Goal: Task Accomplishment & Management: Manage account settings

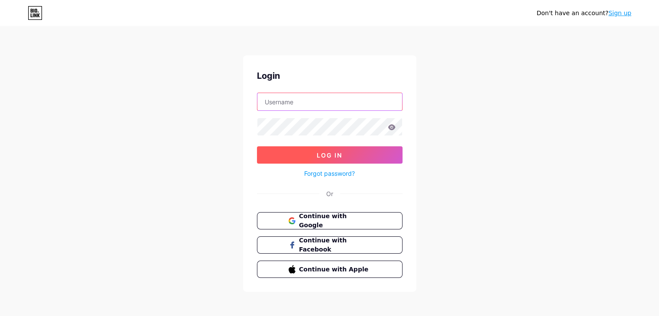
type input "[EMAIL_ADDRESS][DOMAIN_NAME]"
click at [338, 153] on span "Log In" at bounding box center [330, 155] width 26 height 7
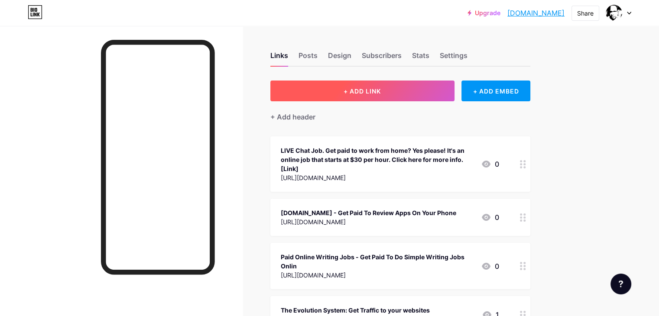
click at [381, 89] on span "+ ADD LINK" at bounding box center [361, 90] width 37 height 7
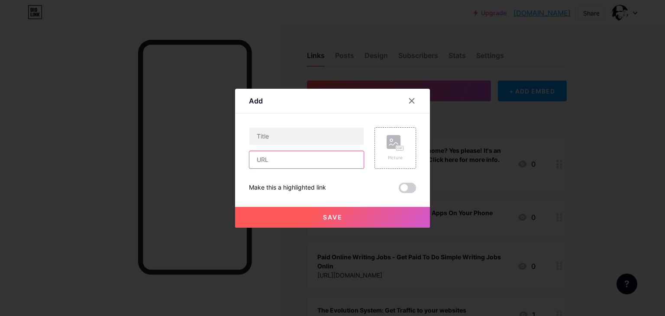
click at [304, 162] on input "text" at bounding box center [306, 159] width 114 height 17
paste input "[URL][DOMAIN_NAME]"
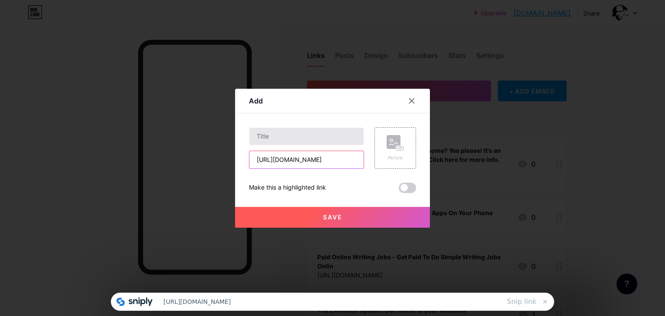
type input "[URL][DOMAIN_NAME]"
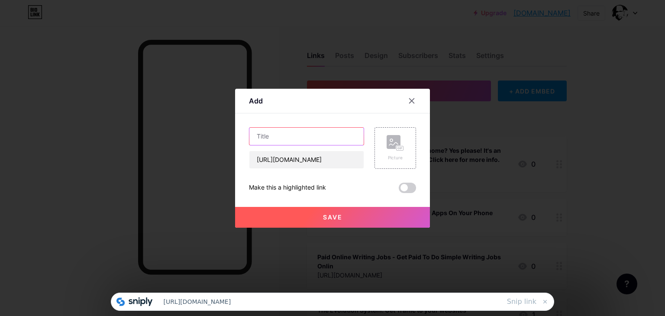
click at [303, 134] on input "text" at bounding box center [306, 136] width 114 height 17
type input "ProfitsGram: Instagram Money Making Strategy Exposed"
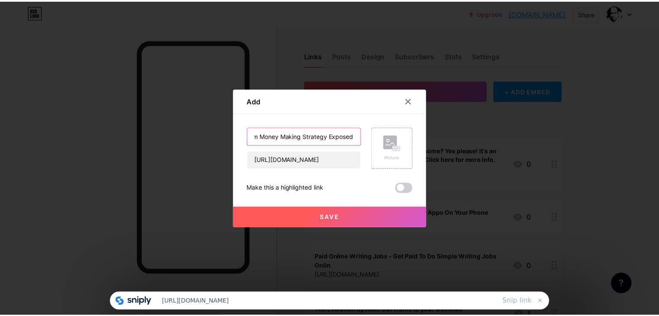
scroll to position [0, 0]
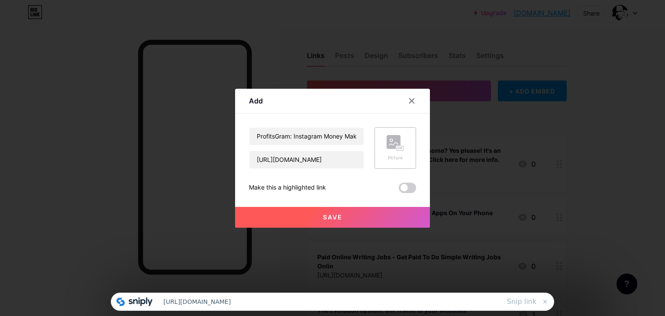
click at [391, 156] on div "Picture" at bounding box center [395, 158] width 17 height 6
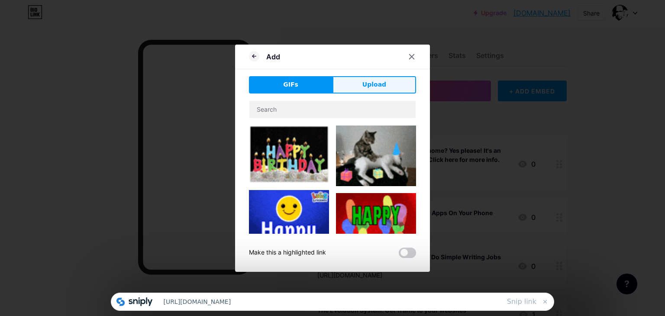
click at [380, 81] on span "Upload" at bounding box center [374, 84] width 24 height 9
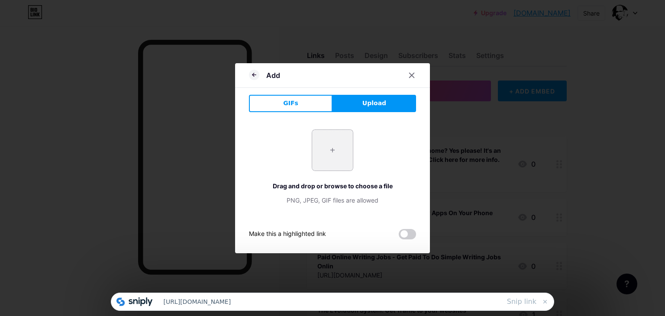
click at [334, 154] on input "file" at bounding box center [332, 150] width 41 height 41
type input "C:\fakepath\ProfitGrams.png"
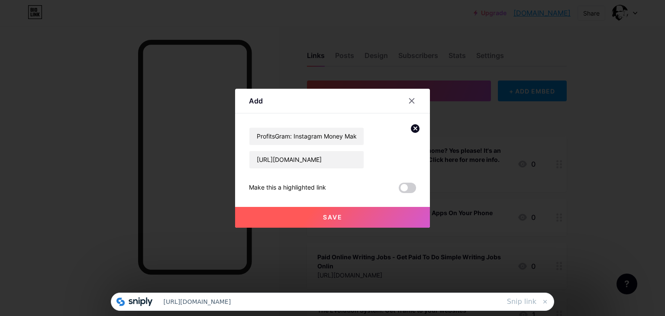
click at [331, 215] on span "Save" at bounding box center [332, 217] width 19 height 7
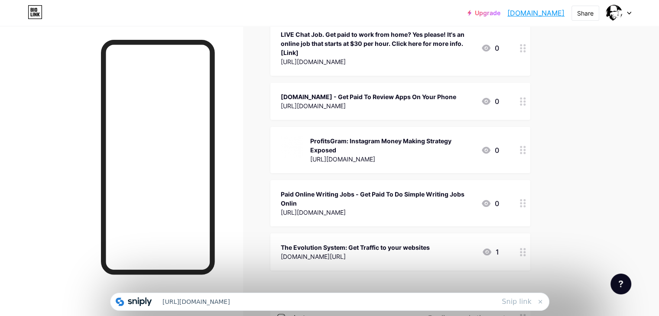
scroll to position [67, 0]
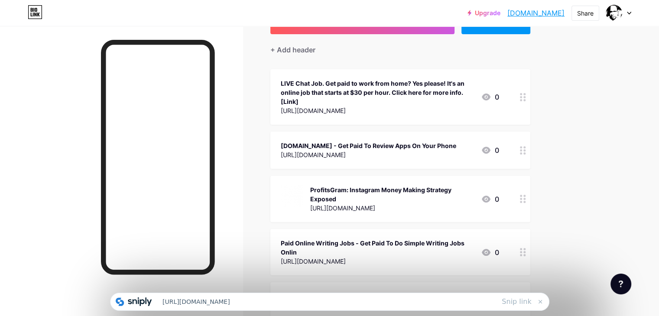
click at [530, 104] on div at bounding box center [522, 96] width 15 height 55
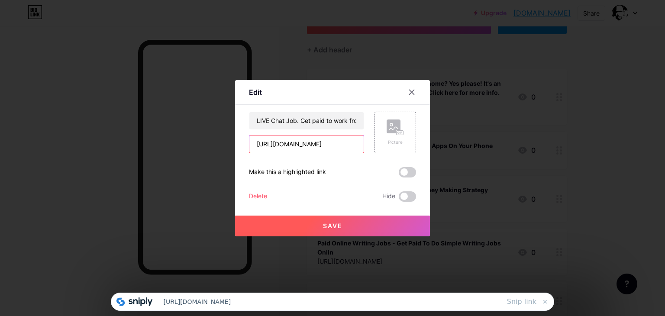
drag, startPoint x: 320, startPoint y: 144, endPoint x: 230, endPoint y: 144, distance: 90.1
click at [230, 144] on div "Edit Content YouTube Play YouTube video without leaving your page. ADD Vimeo Pl…" at bounding box center [332, 158] width 665 height 316
click at [340, 144] on input "[URL][DOMAIN_NAME]" at bounding box center [306, 144] width 114 height 17
click at [329, 224] on span "Save" at bounding box center [332, 225] width 19 height 7
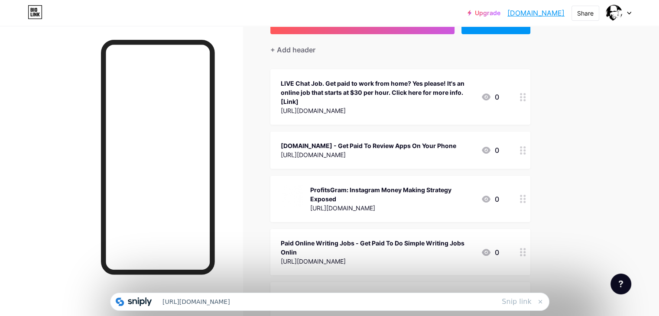
click at [530, 156] on div at bounding box center [522, 150] width 15 height 37
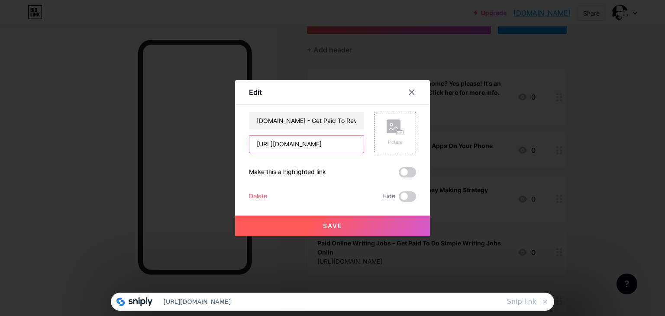
click at [330, 142] on input "[URL][DOMAIN_NAME]" at bounding box center [306, 144] width 114 height 17
drag, startPoint x: 330, startPoint y: 142, endPoint x: 225, endPoint y: 137, distance: 105.4
click at [225, 137] on div "Edit Content YouTube Play YouTube video without leaving your page. ADD Vimeo Pl…" at bounding box center [332, 158] width 665 height 316
click at [334, 226] on span "Save" at bounding box center [332, 225] width 19 height 7
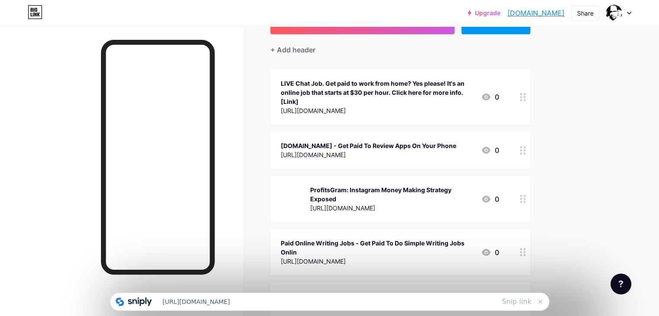
click at [530, 102] on div at bounding box center [522, 96] width 15 height 55
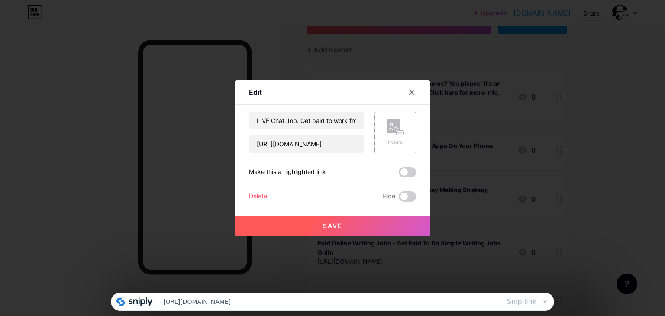
click at [395, 126] on rect at bounding box center [394, 127] width 14 height 14
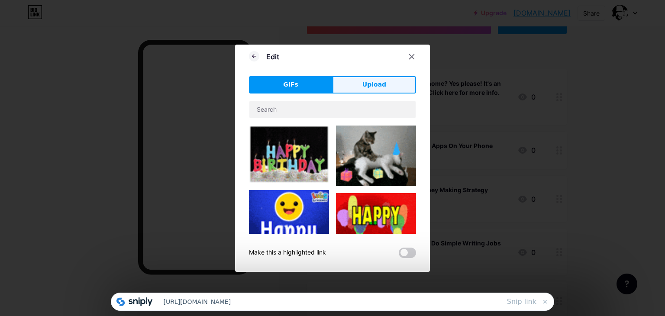
click at [365, 87] on span "Upload" at bounding box center [374, 84] width 24 height 9
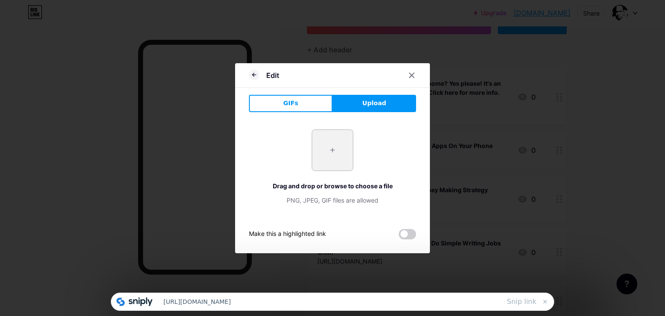
click at [338, 151] on input "file" at bounding box center [332, 150] width 41 height 41
click at [371, 105] on span "Upload" at bounding box center [374, 103] width 24 height 9
click at [329, 153] on input "file" at bounding box center [332, 150] width 41 height 41
click at [375, 103] on span "Upload" at bounding box center [374, 103] width 24 height 9
click at [332, 156] on input "file" at bounding box center [332, 150] width 41 height 41
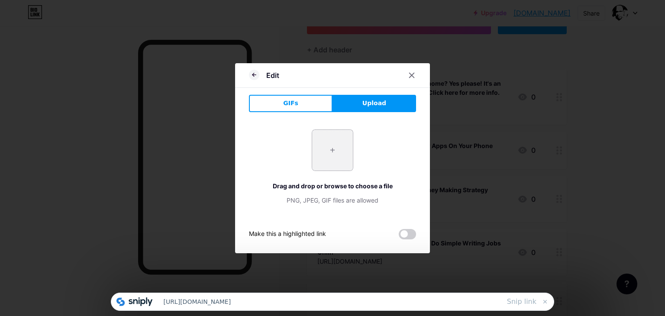
click at [338, 156] on input "file" at bounding box center [332, 150] width 41 height 41
type input "C:\fakepath\SSRwebdisplaysmall.png"
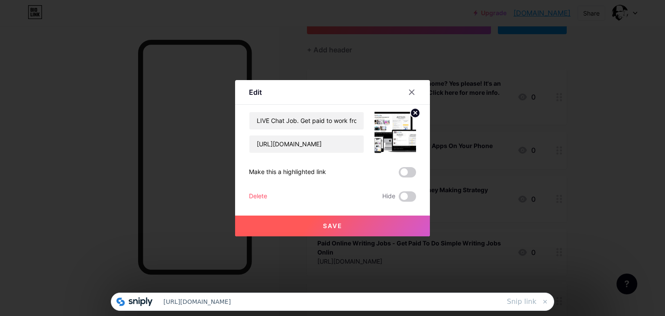
click at [338, 227] on span "Save" at bounding box center [332, 225] width 19 height 7
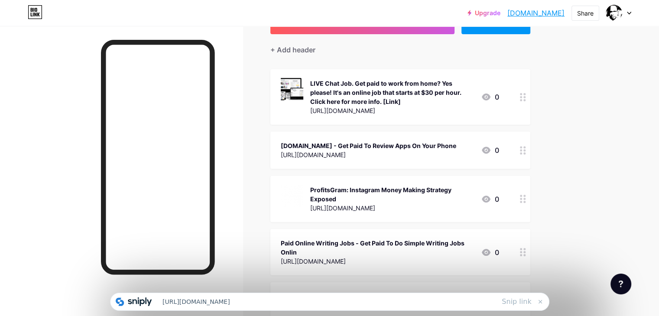
click at [530, 159] on div at bounding box center [522, 150] width 15 height 37
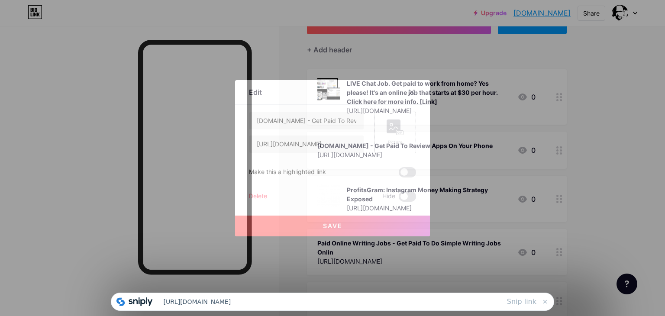
click at [398, 132] on icon at bounding box center [399, 133] width 2 height 2
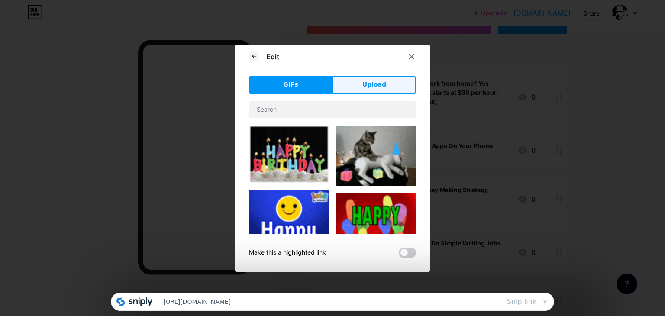
click at [378, 83] on span "Upload" at bounding box center [374, 84] width 24 height 9
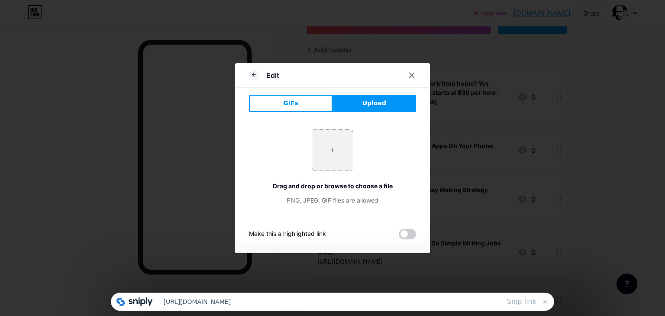
click at [333, 159] on input "file" at bounding box center [332, 150] width 41 height 41
type input "C:\fakepath\webdisplay - medium.png"
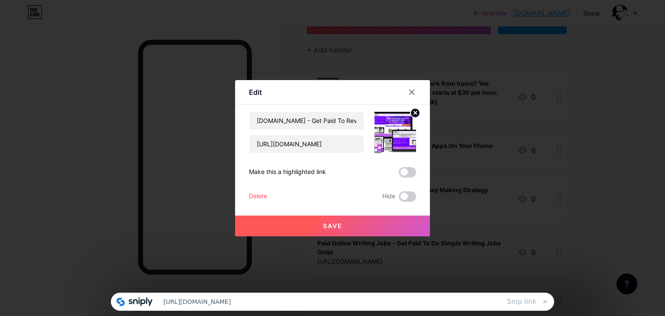
click at [331, 223] on span "Save" at bounding box center [332, 225] width 19 height 7
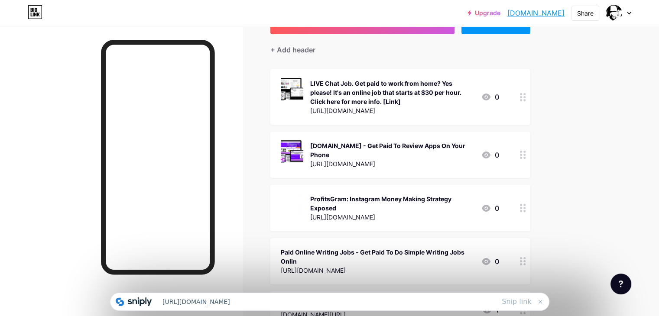
scroll to position [110, 0]
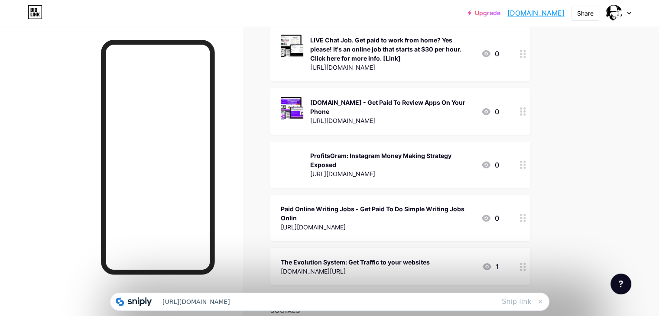
click at [530, 225] on div at bounding box center [522, 218] width 15 height 46
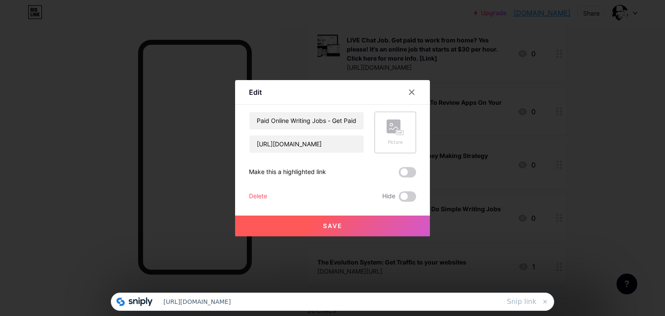
click at [403, 128] on icon at bounding box center [395, 128] width 17 height 16
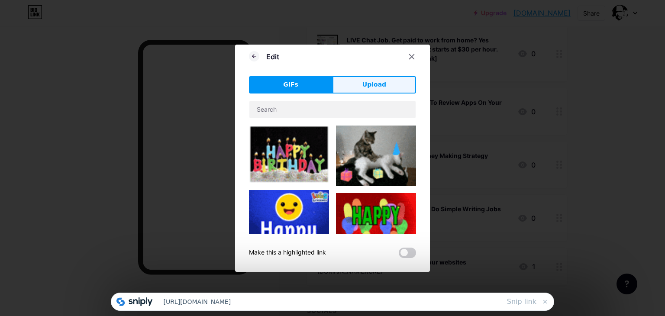
click at [369, 80] on span "Upload" at bounding box center [374, 84] width 24 height 9
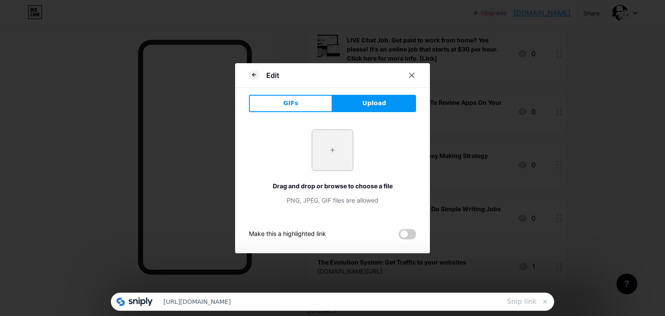
click at [330, 146] on input "file" at bounding box center [332, 150] width 41 height 41
type input "C:\fakepath\Pin 3.png"
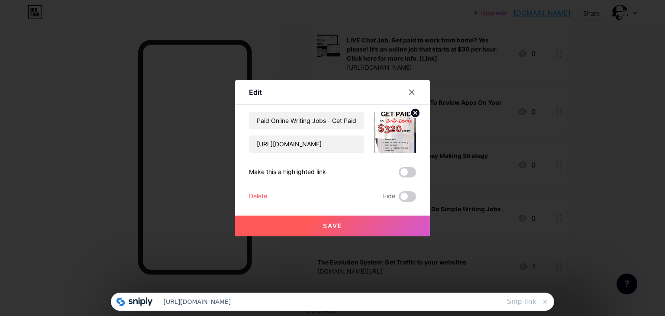
click at [333, 223] on span "Save" at bounding box center [332, 225] width 19 height 7
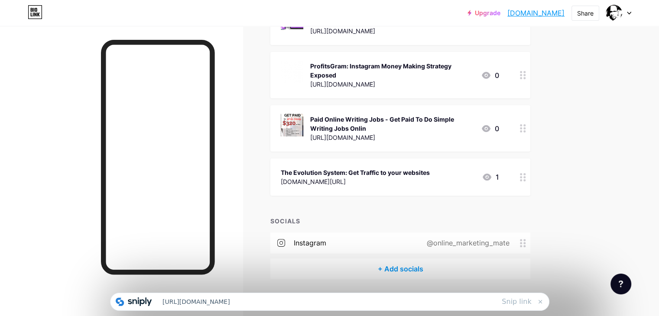
scroll to position [206, 0]
